Goal: Download file/media

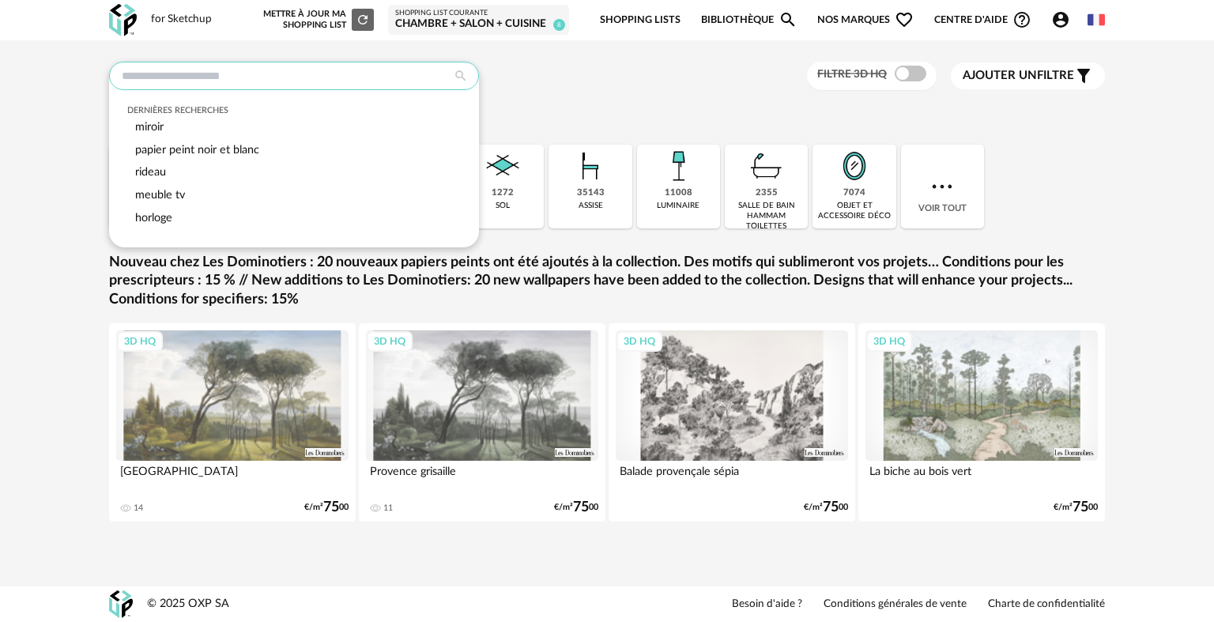
click at [188, 77] on input "text" at bounding box center [294, 76] width 370 height 28
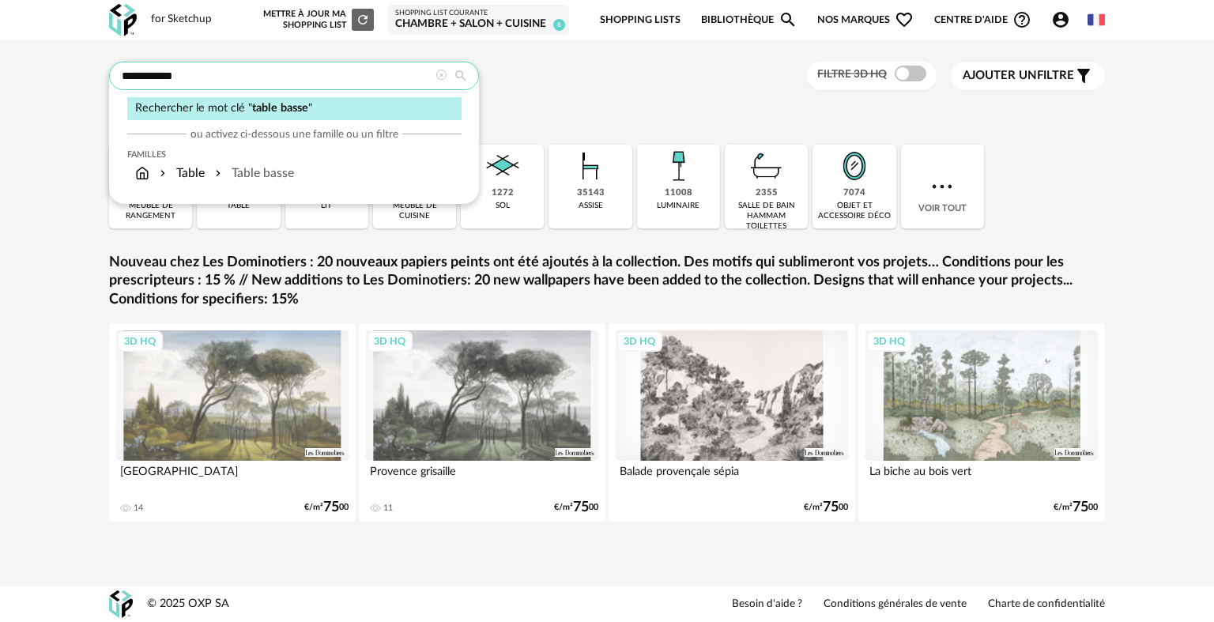
type input "**********"
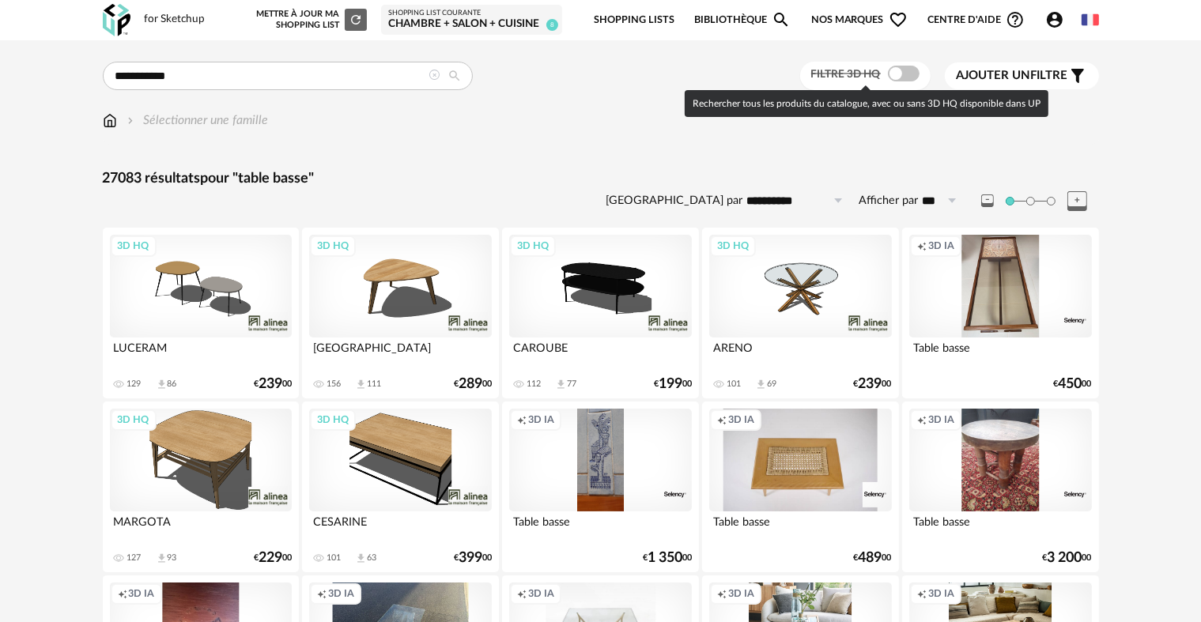
click at [908, 76] on span at bounding box center [904, 74] width 32 height 16
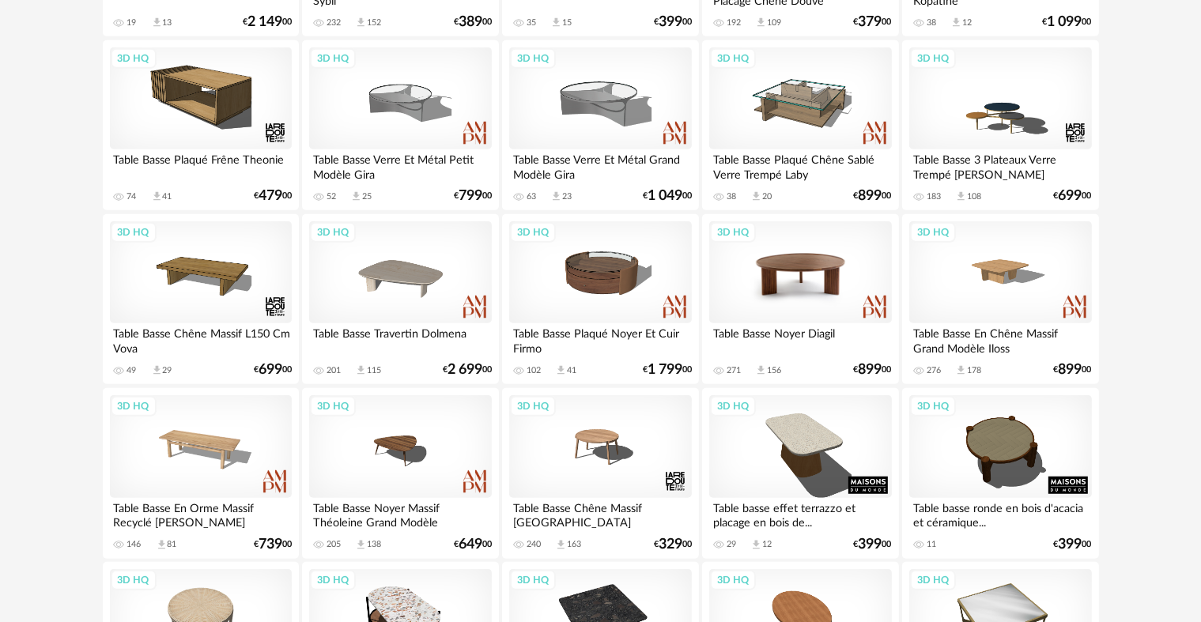
scroll to position [1107, 0]
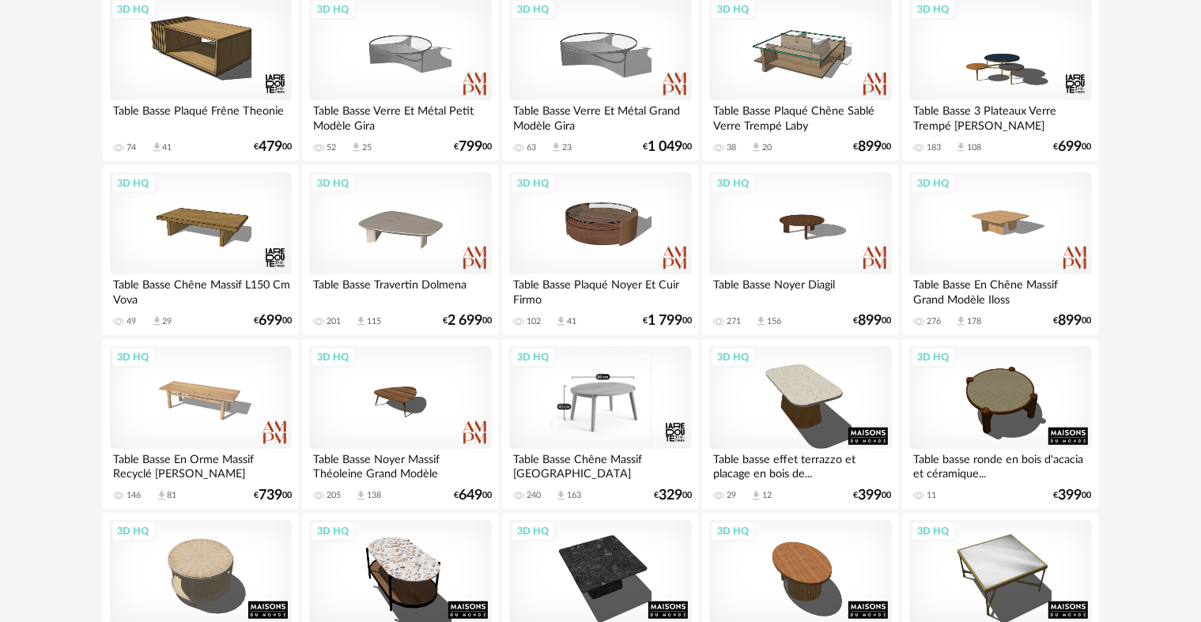
click at [601, 413] on div "3D HQ" at bounding box center [600, 397] width 182 height 103
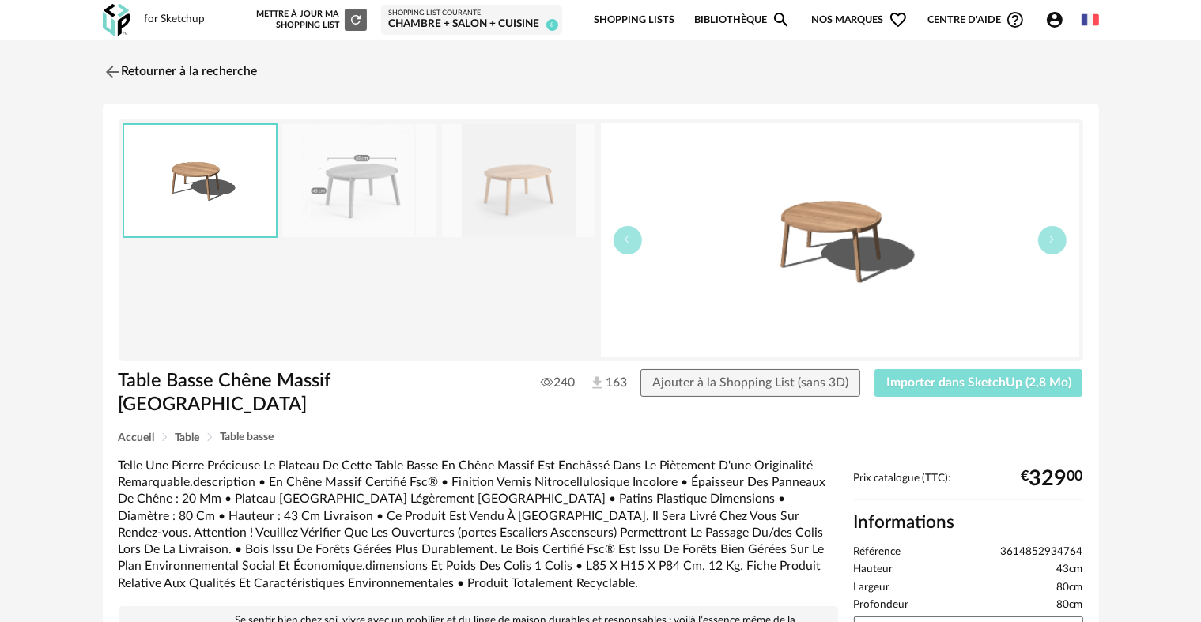
click at [922, 389] on button "Importer dans SketchUp (2,8 Mo)" at bounding box center [978, 383] width 209 height 28
